Goal: Navigation & Orientation: Find specific page/section

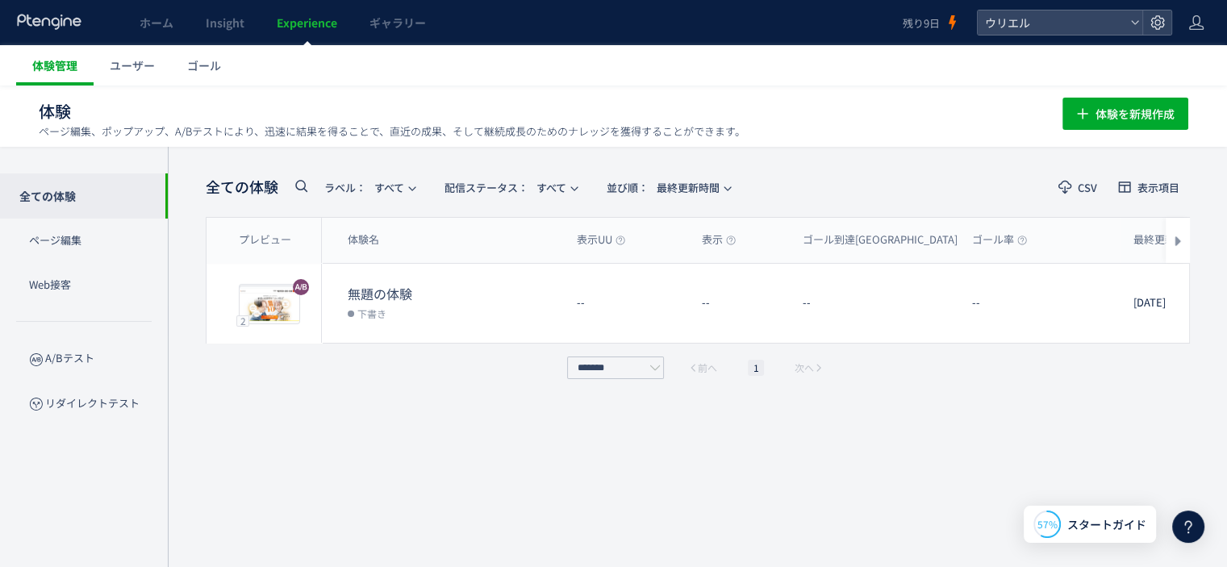
click at [77, 69] on link "体験管理" at bounding box center [54, 65] width 77 height 40
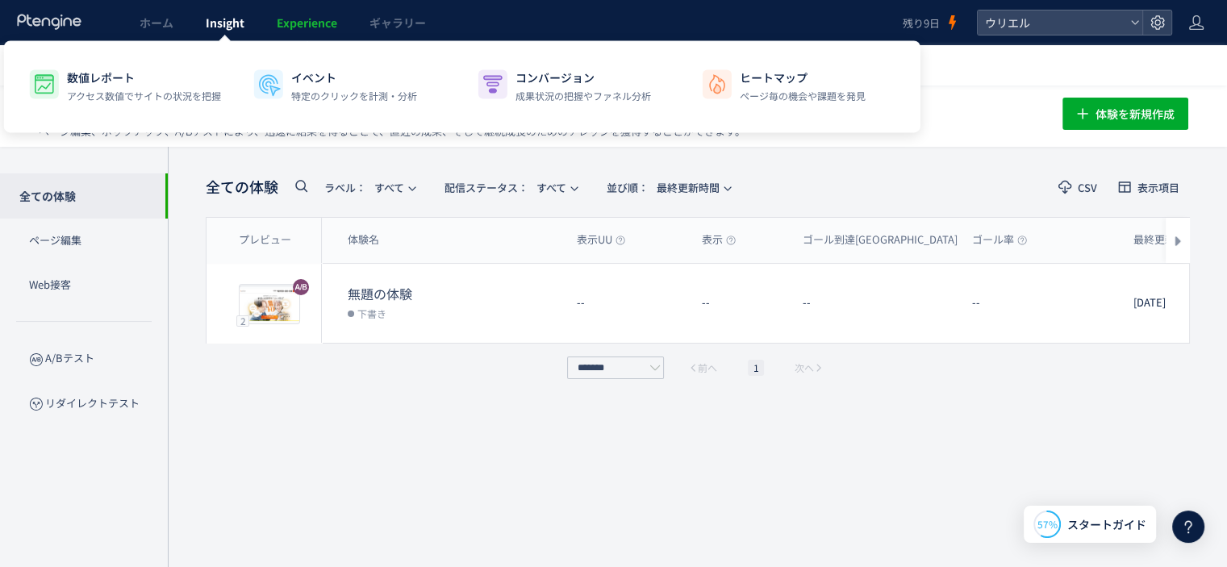
click at [209, 22] on span "Insight" at bounding box center [225, 23] width 39 height 16
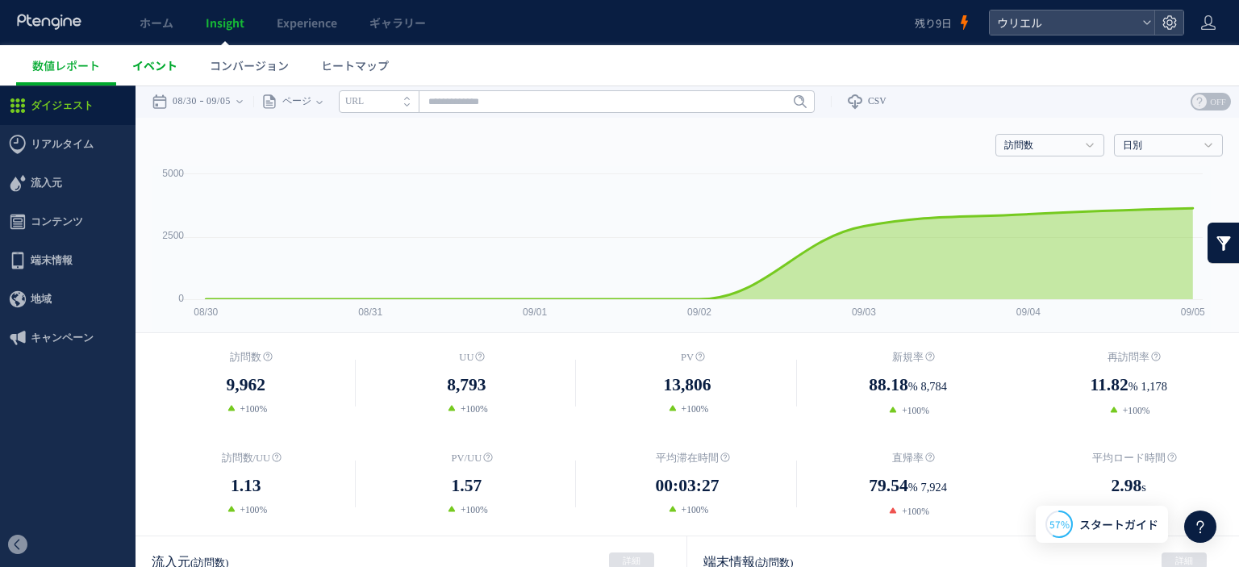
click at [158, 77] on link "イベント" at bounding box center [154, 65] width 77 height 40
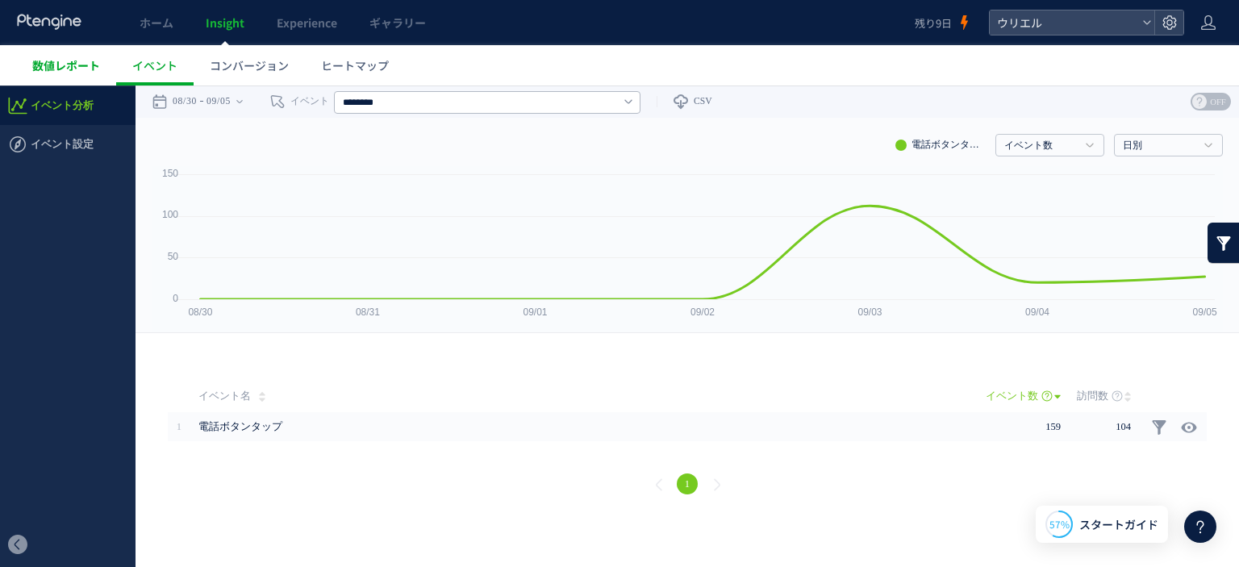
click at [46, 72] on span "数値レポート" at bounding box center [66, 65] width 68 height 16
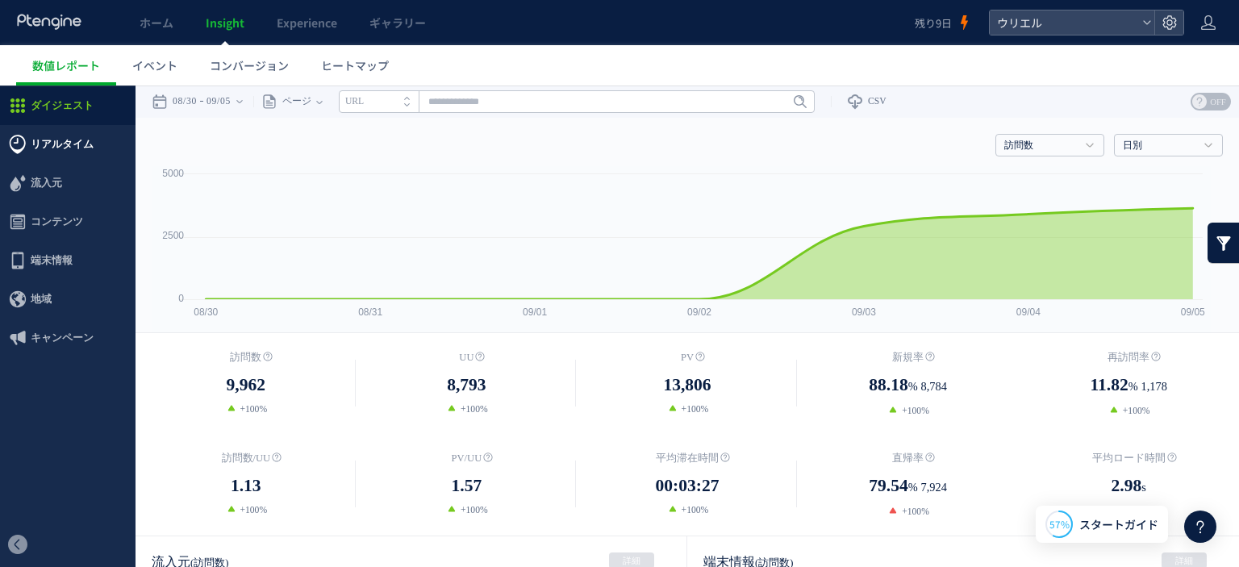
click at [53, 138] on span "リアルタイム" at bounding box center [62, 144] width 63 height 39
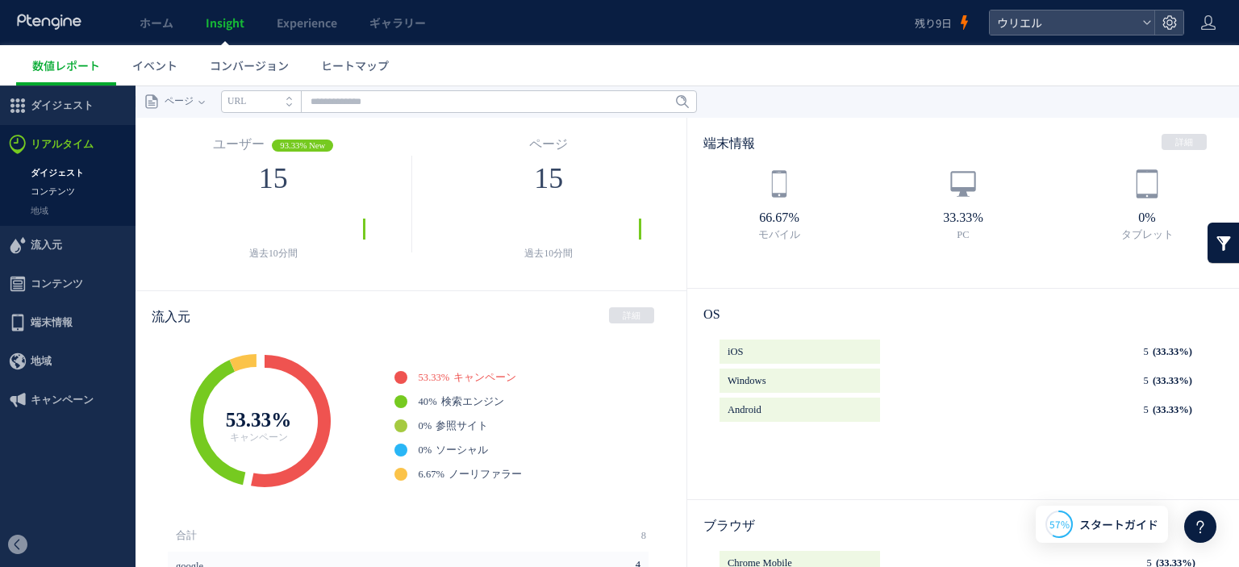
click at [58, 194] on link "コンテンツ" at bounding box center [68, 191] width 136 height 19
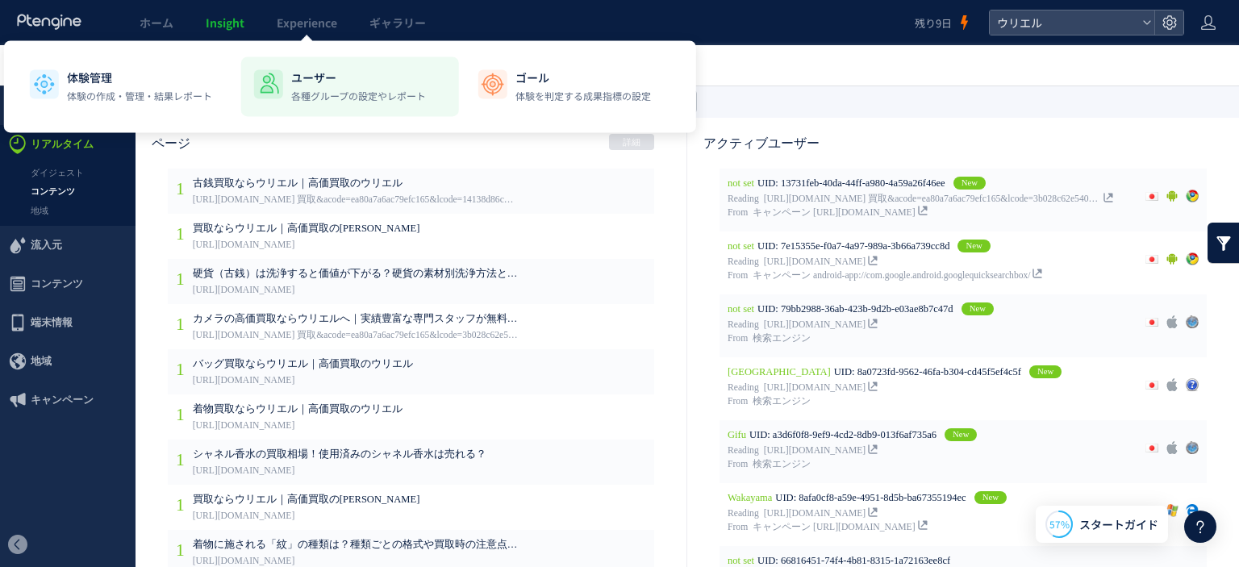
click at [287, 65] on li "ユーザー 各種グループの設定やレポート" at bounding box center [350, 86] width 218 height 60
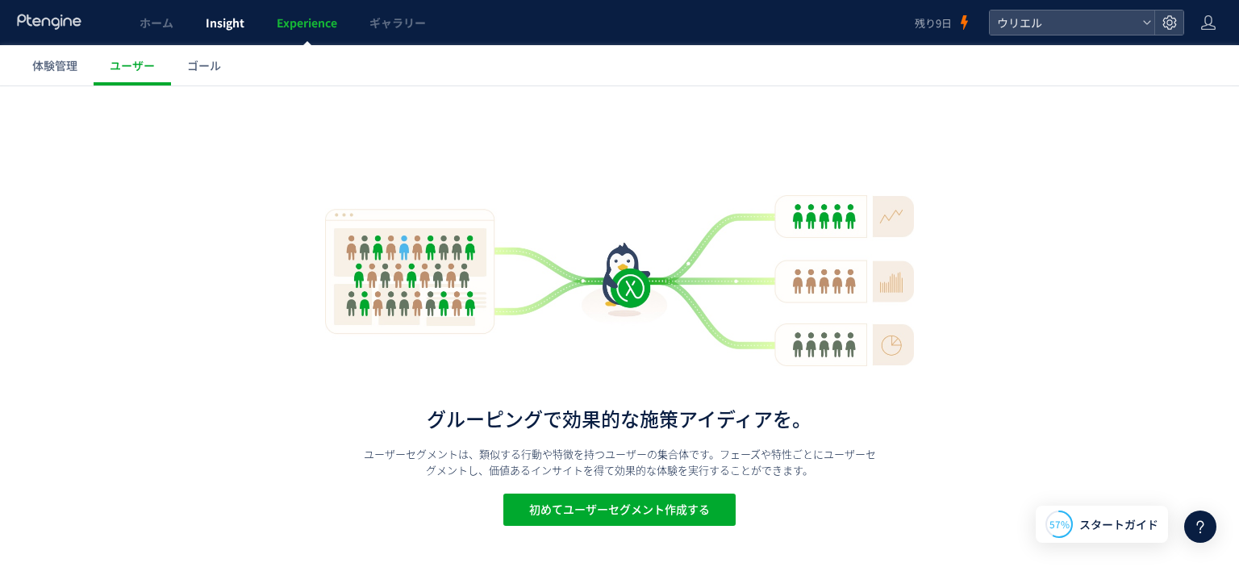
click at [213, 28] on link "Insight" at bounding box center [225, 22] width 71 height 45
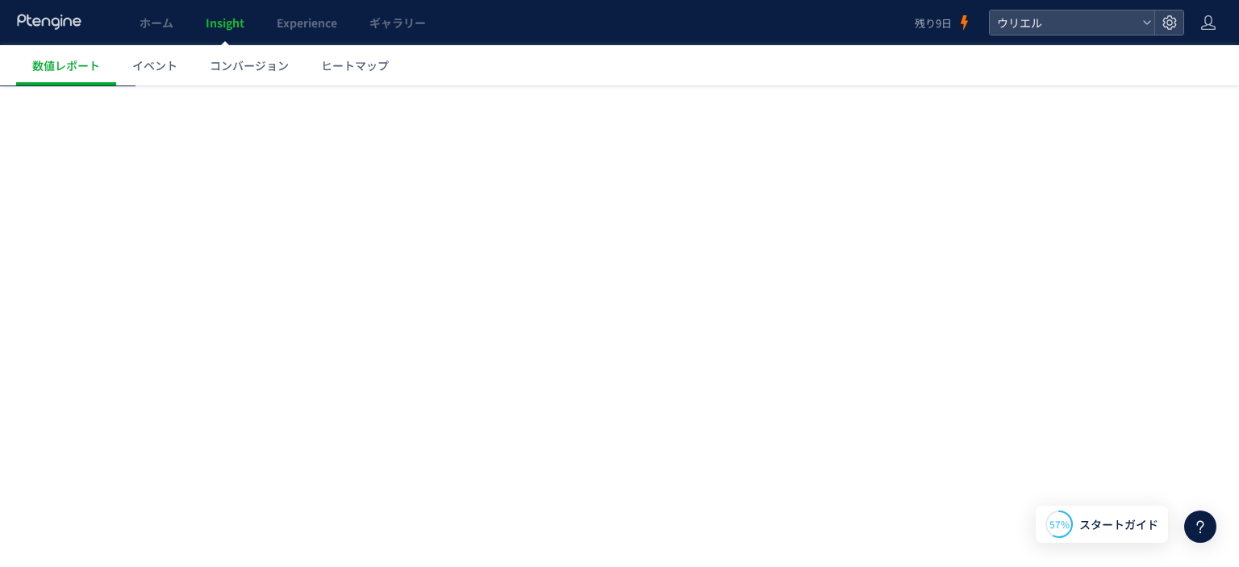
click at [217, 22] on div at bounding box center [619, 283] width 1239 height 567
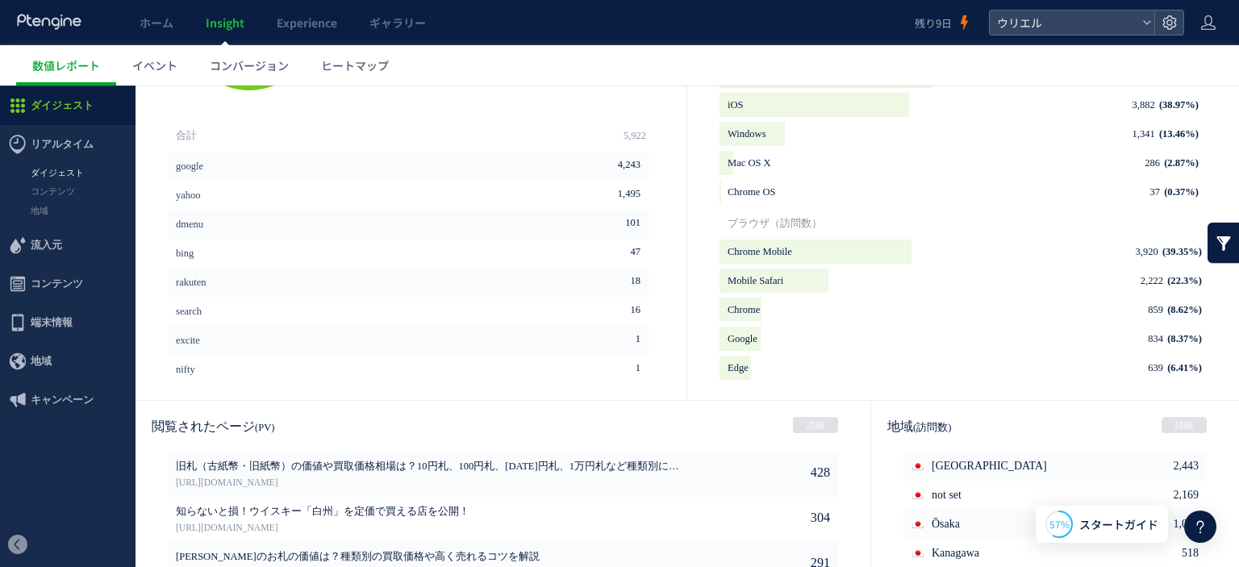
click at [65, 174] on link "ダイジェスト" at bounding box center [68, 173] width 136 height 19
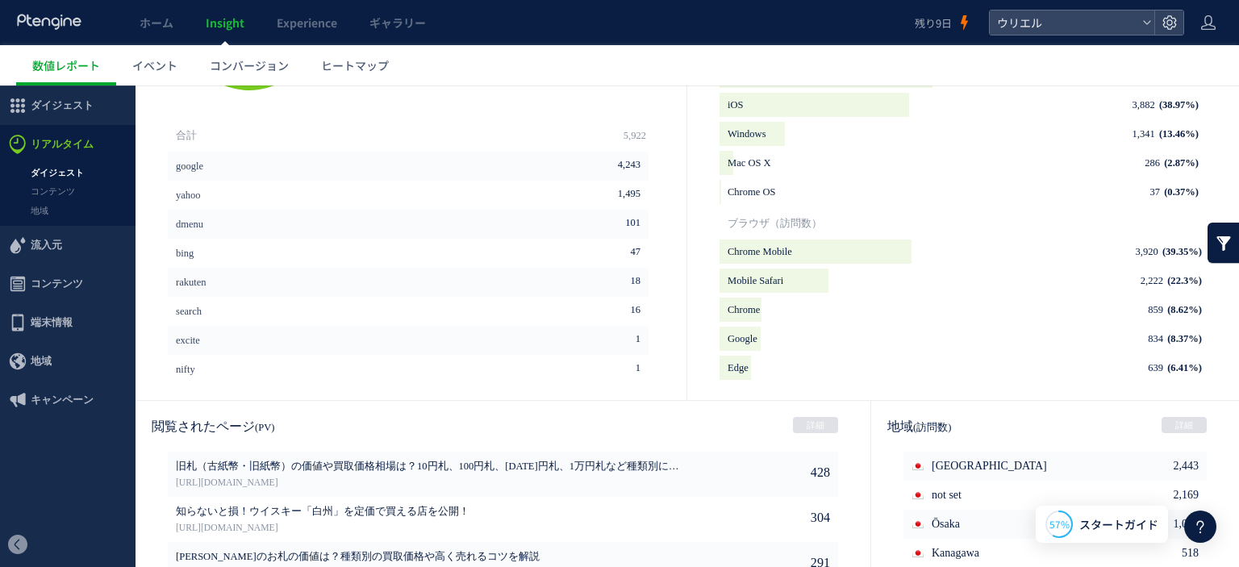
scroll to position [236, 0]
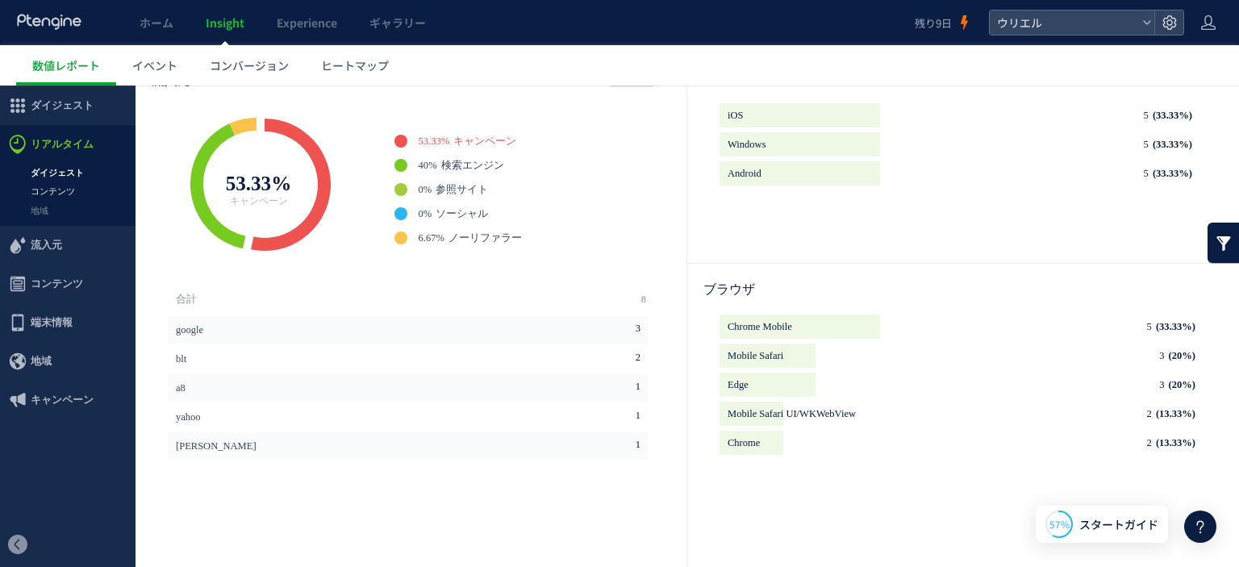
click at [59, 196] on link "コンテンツ" at bounding box center [68, 191] width 136 height 19
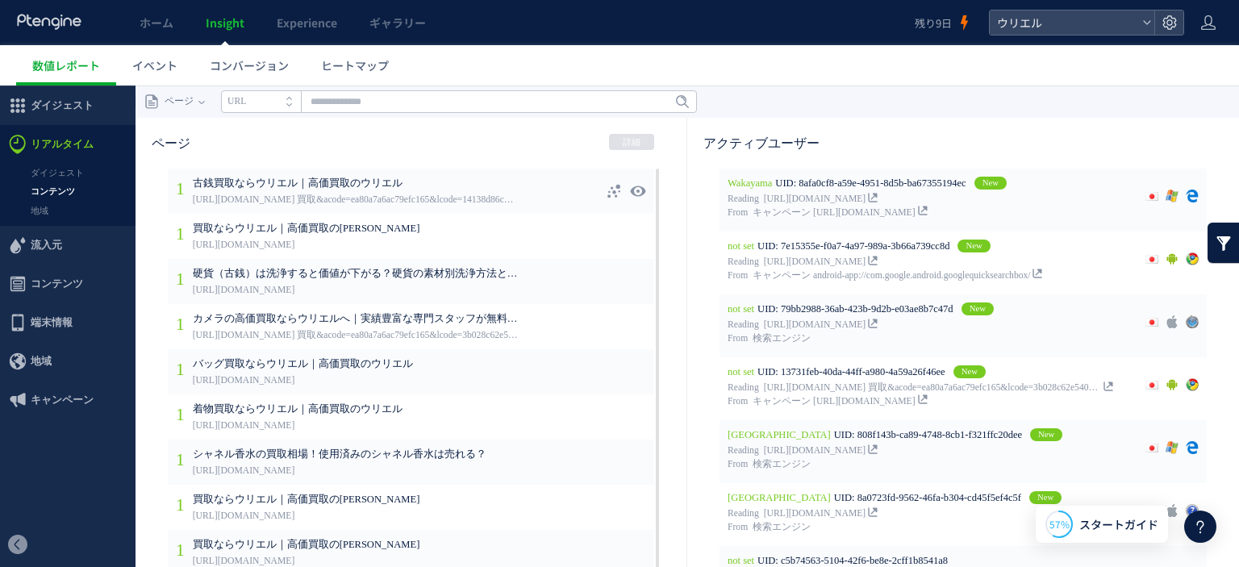
click at [311, 199] on link "[URL][DOMAIN_NAME] 買取&acode=ea80a7a6ac79efc165&lcode=14138d86c5e8c98e1a&mcode=6…" at bounding box center [355, 200] width 325 height 15
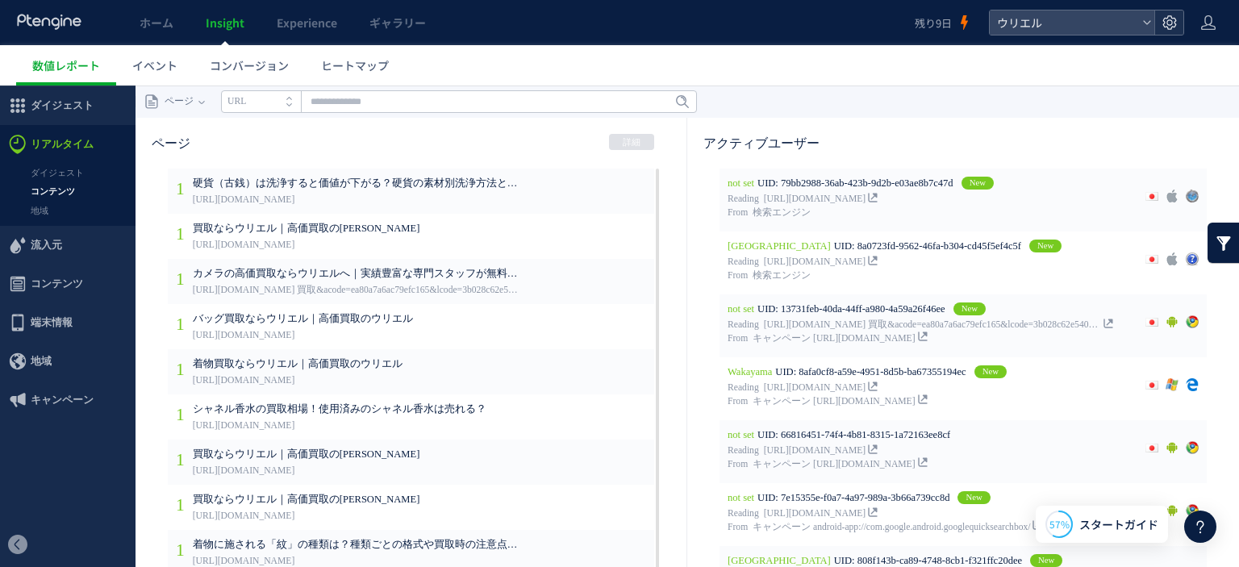
click at [1161, 20] on div at bounding box center [1169, 22] width 29 height 24
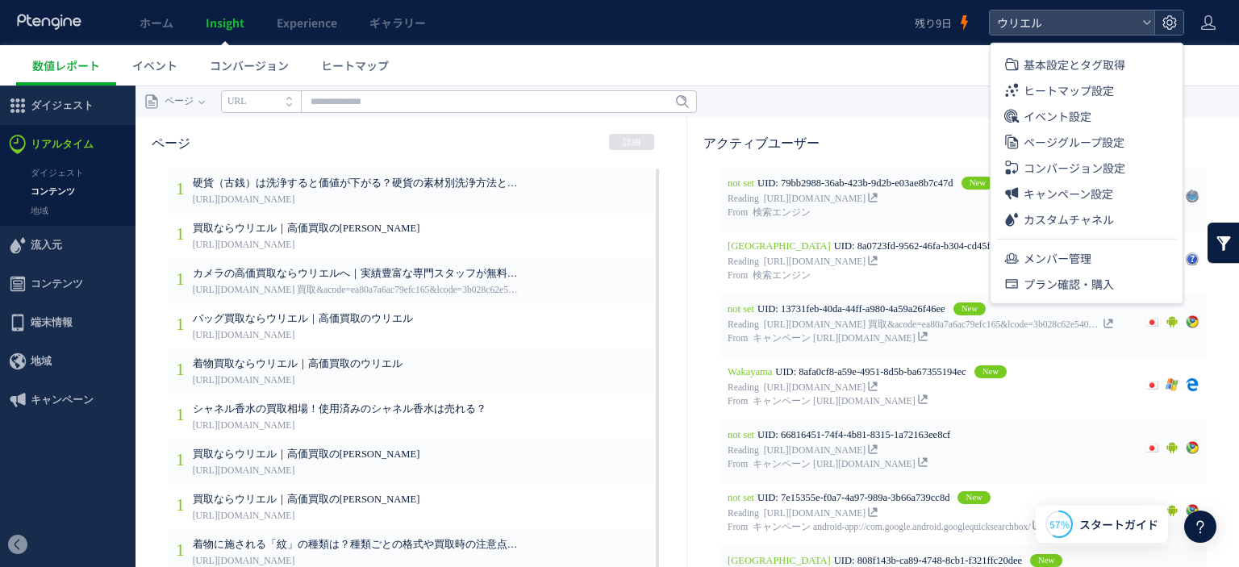
click at [1162, 20] on icon at bounding box center [1170, 23] width 16 height 16
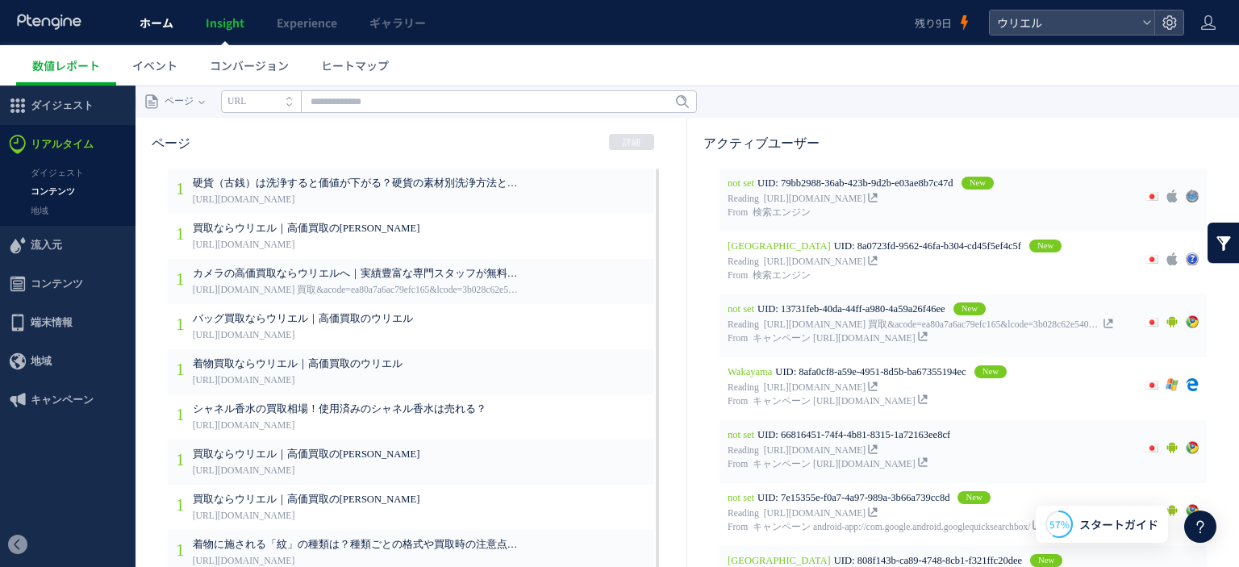
click at [174, 31] on link "ホーム" at bounding box center [156, 22] width 66 height 45
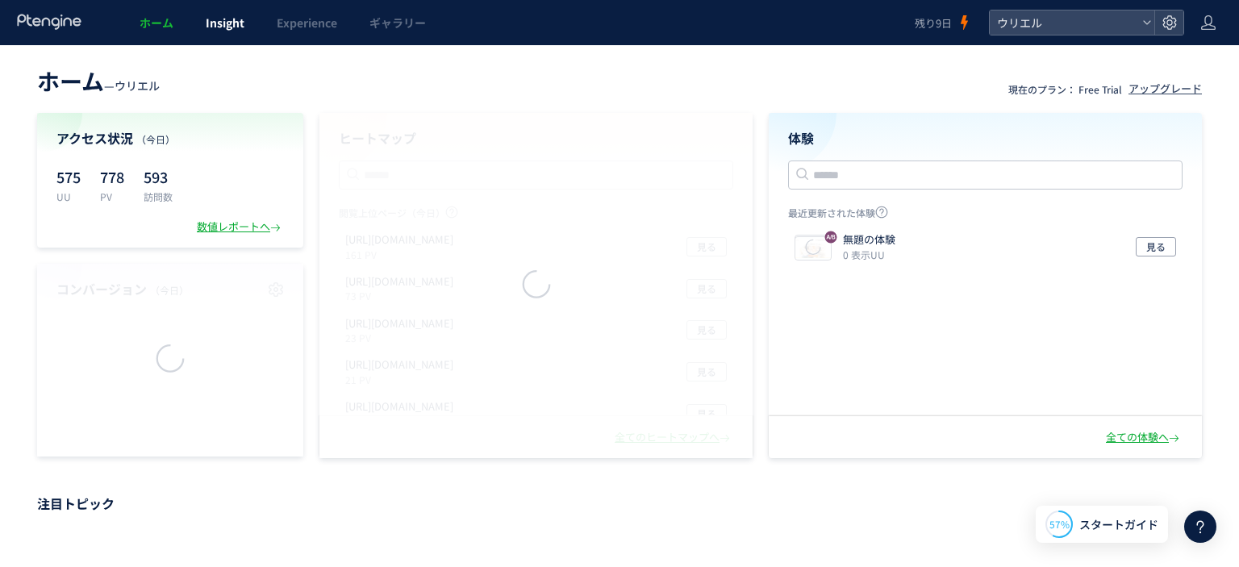
click at [210, 27] on span "Insight" at bounding box center [225, 23] width 39 height 16
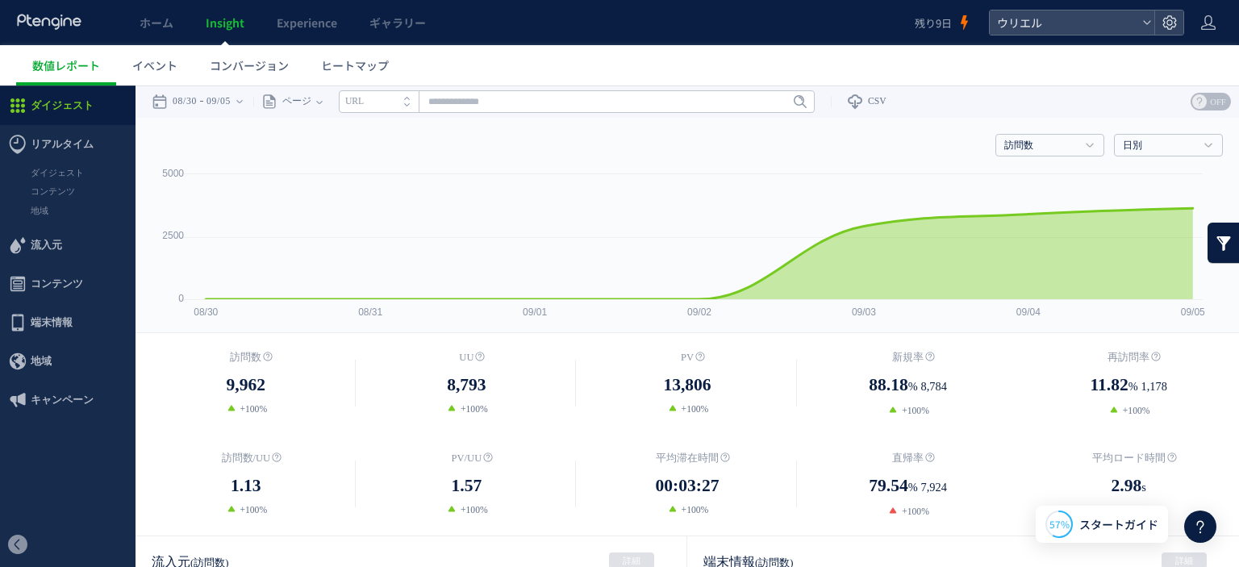
click at [71, 283] on span "コンテンツ" at bounding box center [57, 284] width 52 height 39
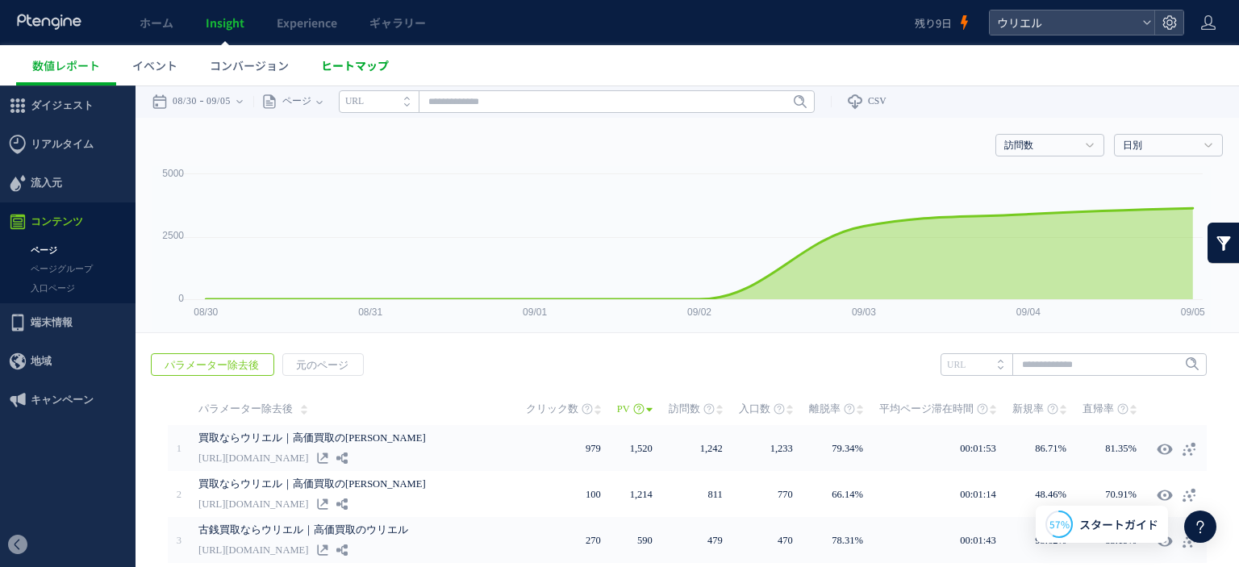
click at [359, 66] on span "ヒートマップ" at bounding box center [355, 65] width 68 height 16
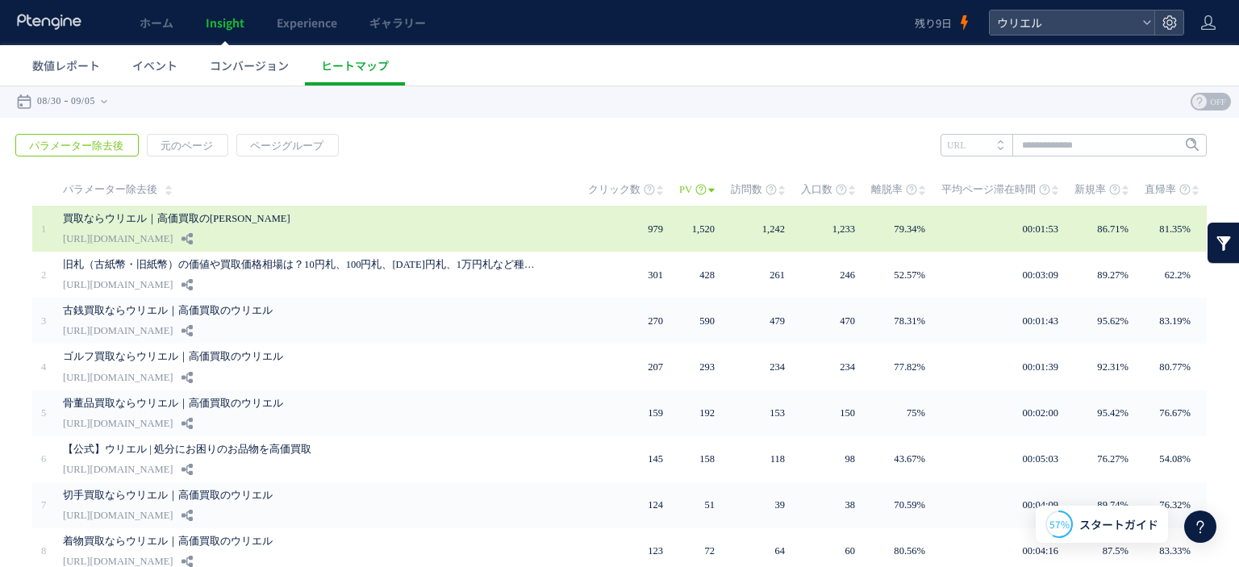
click at [447, 234] on div "買取ならウリエル｜高価買取のウリエル [URL][DOMAIN_NAME]" at bounding box center [314, 229] width 503 height 46
